Goal: Check status

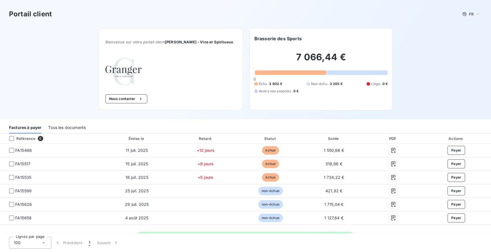
click at [74, 130] on div "Tous les documents" at bounding box center [66, 128] width 37 height 12
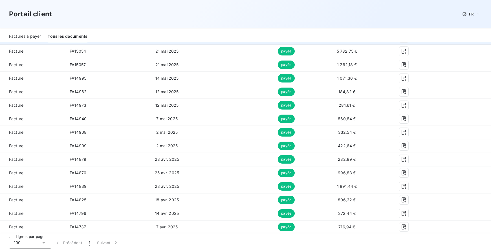
scroll to position [331, 0]
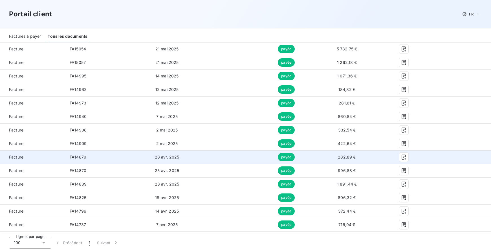
click at [358, 157] on td "282,89 €" at bounding box center [347, 158] width 64 height 14
click at [401, 159] on icon "button" at bounding box center [404, 157] width 6 height 6
